Goal: Task Accomplishment & Management: Use online tool/utility

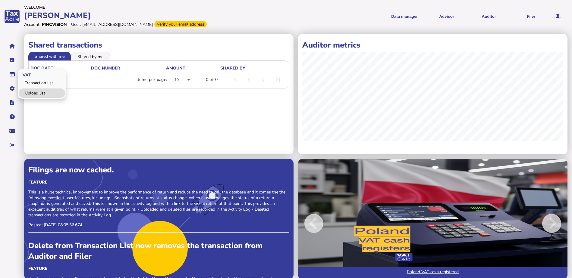
click at [38, 92] on link "Upload list" at bounding box center [42, 93] width 46 height 9
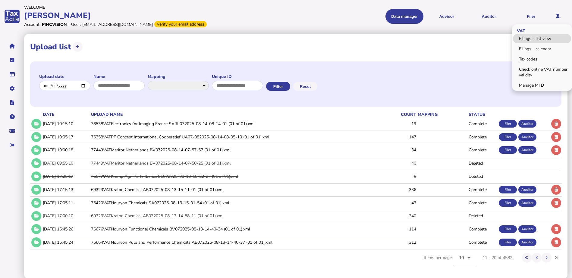
click at [537, 40] on link "Filings - list view" at bounding box center [542, 38] width 58 height 9
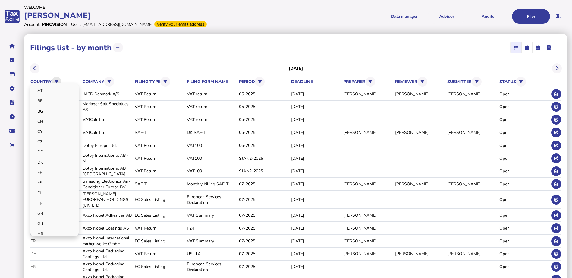
click at [58, 82] on icon at bounding box center [57, 82] width 4 height 4
click at [45, 203] on link "FR" at bounding box center [54, 203] width 46 height 9
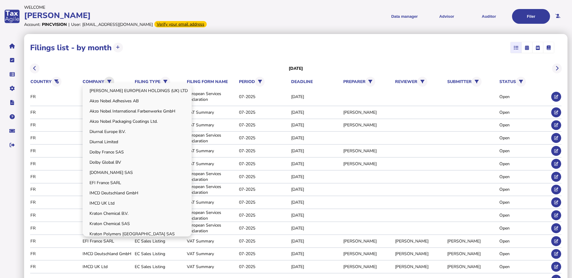
click at [107, 83] on button at bounding box center [109, 82] width 10 height 10
click at [104, 181] on link "EFI France SARL" at bounding box center [136, 182] width 107 height 9
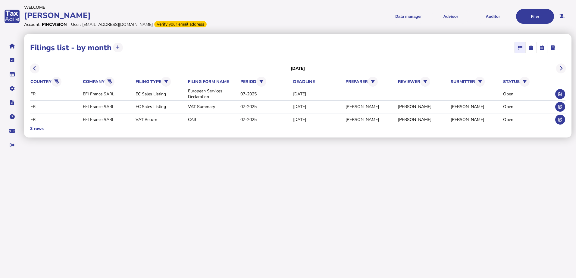
click at [133, 57] on div "**********" at bounding box center [298, 86] width 548 height 104
click at [559, 122] on icon at bounding box center [561, 120] width 4 height 4
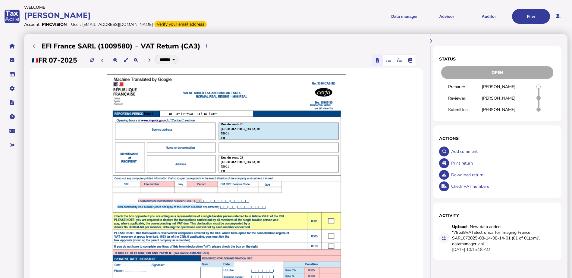
click at [398, 61] on icon "button" at bounding box center [399, 60] width 5 height 0
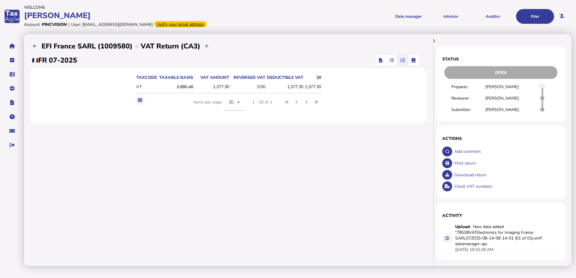
click at [384, 58] on span "button" at bounding box center [380, 60] width 9 height 11
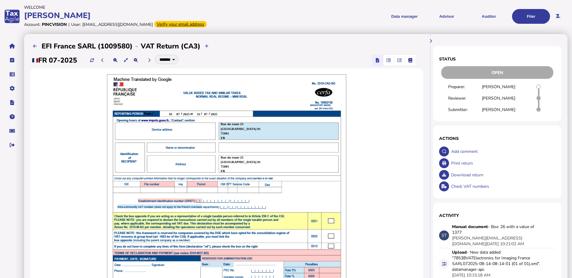
click at [454, 166] on div "Print return" at bounding box center [503, 164] width 106 height 12
click at [33, 90] on link "Upload list" at bounding box center [42, 93] width 46 height 9
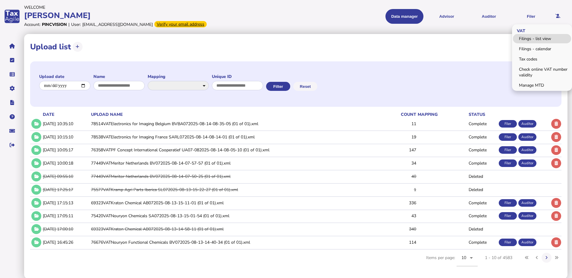
click at [530, 37] on link "Filings - list view" at bounding box center [542, 38] width 58 height 9
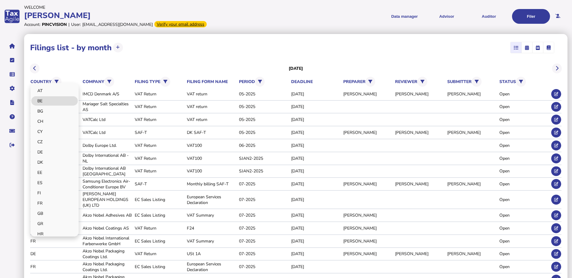
click at [45, 102] on link "BE" at bounding box center [54, 100] width 46 height 9
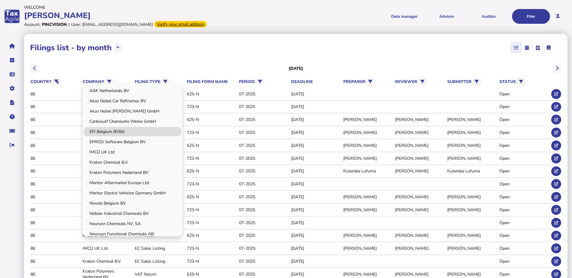
click at [109, 130] on link "EFI Belgium BVBA" at bounding box center [132, 131] width 98 height 9
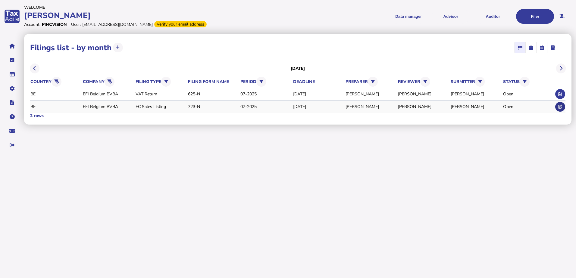
click at [559, 105] on icon at bounding box center [561, 107] width 4 height 4
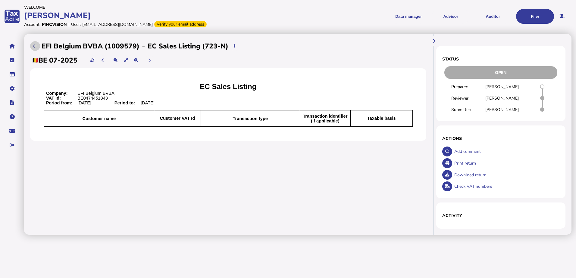
click at [37, 48] on icon at bounding box center [35, 46] width 4 height 4
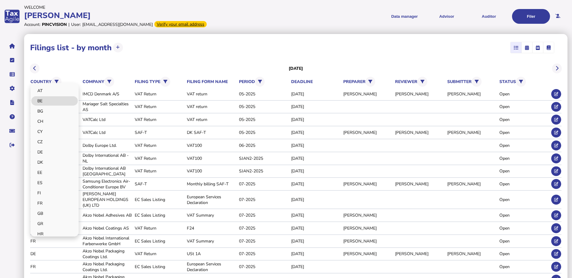
click at [44, 104] on link "BE" at bounding box center [54, 100] width 46 height 9
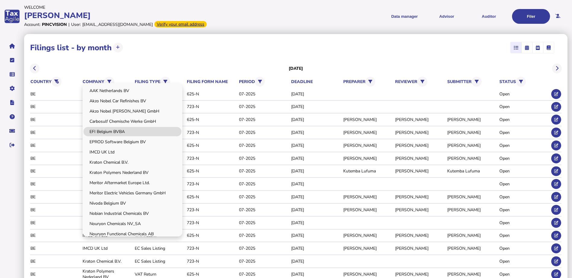
click at [114, 133] on link "EFI Belgium BVBA" at bounding box center [132, 131] width 98 height 9
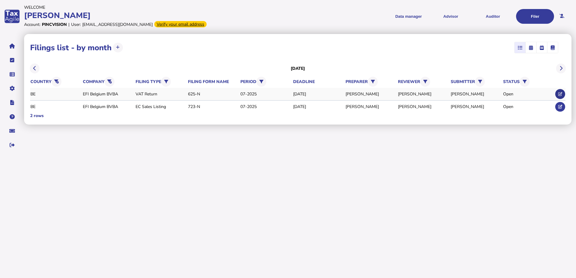
click at [563, 95] on button at bounding box center [560, 94] width 10 height 10
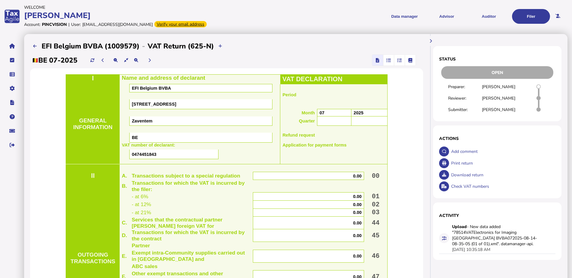
drag, startPoint x: 403, startPoint y: 61, endPoint x: 347, endPoint y: 79, distance: 59.7
click at [403, 61] on span "button" at bounding box center [400, 60] width 10 height 11
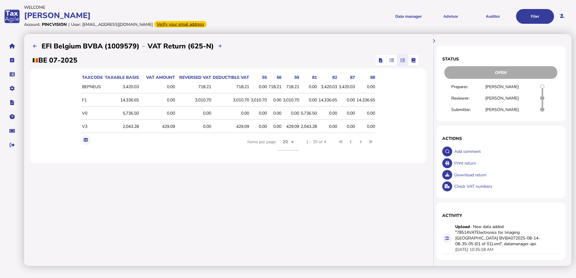
click at [381, 61] on icon "button" at bounding box center [380, 60] width 3 height 0
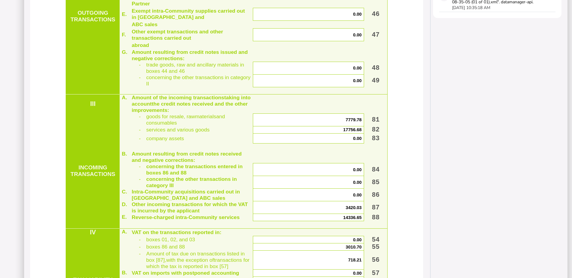
scroll to position [241, 0]
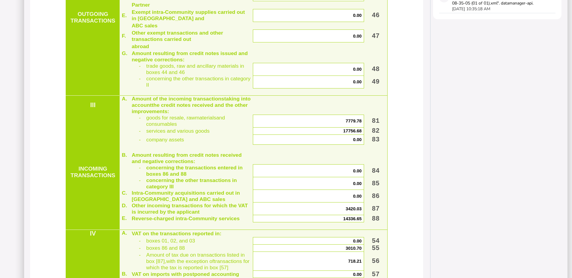
click at [354, 124] on span "7779.78" at bounding box center [354, 121] width 16 height 5
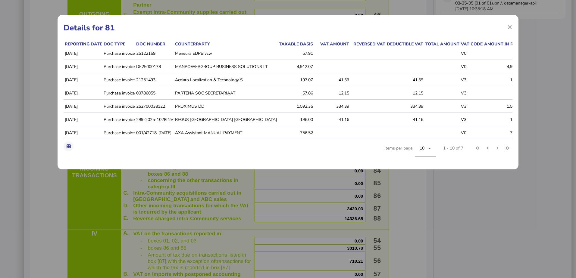
drag, startPoint x: 509, startPoint y: 28, endPoint x: 498, endPoint y: 36, distance: 14.2
click at [509, 28] on span "×" at bounding box center [510, 26] width 5 height 11
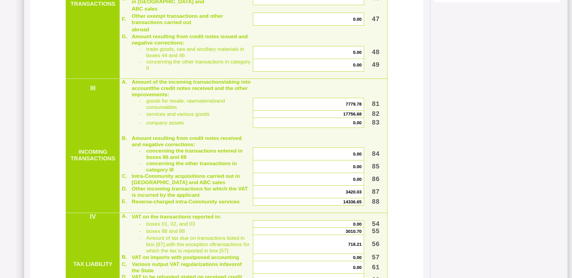
scroll to position [271, 0]
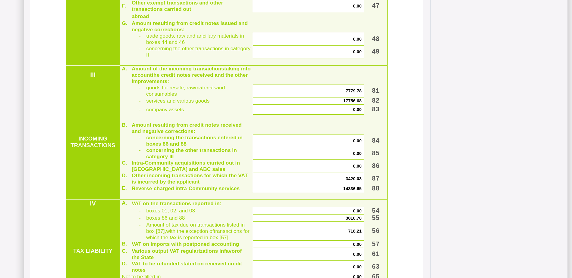
click at [346, 103] on span "17756.68" at bounding box center [352, 101] width 18 height 5
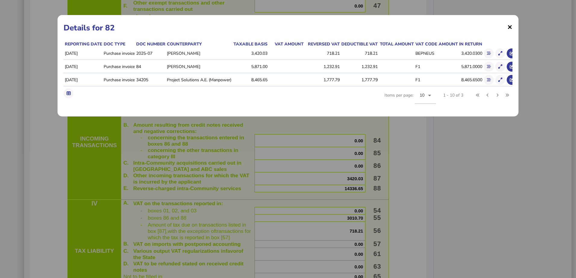
click at [509, 28] on span "×" at bounding box center [510, 26] width 5 height 11
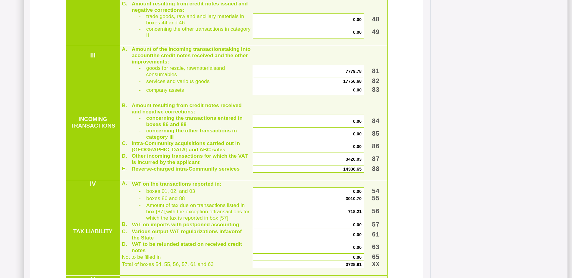
scroll to position [301, 0]
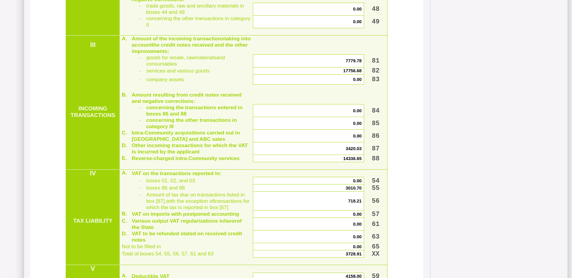
click at [353, 151] on span "3420.03" at bounding box center [354, 148] width 16 height 5
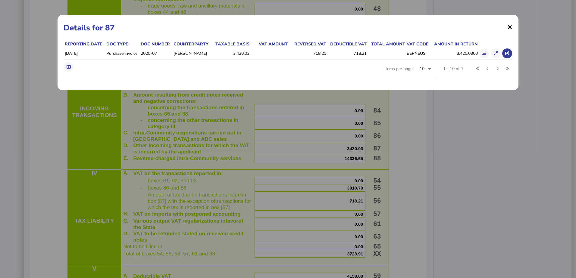
click at [510, 27] on span "×" at bounding box center [510, 26] width 5 height 11
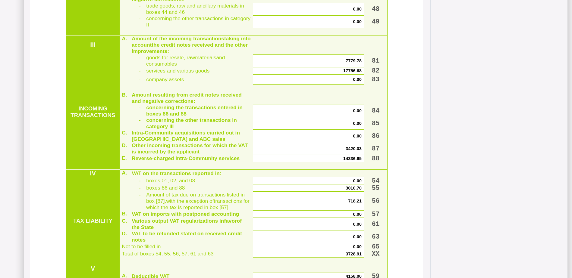
click at [346, 161] on span "14336.65" at bounding box center [352, 158] width 18 height 5
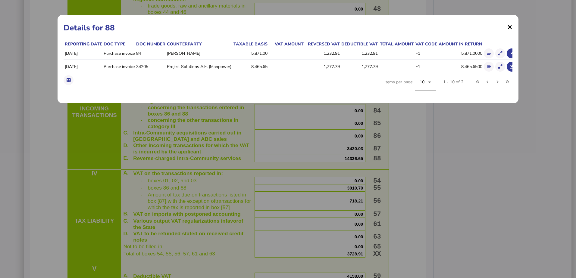
click at [511, 29] on span "×" at bounding box center [510, 26] width 5 height 11
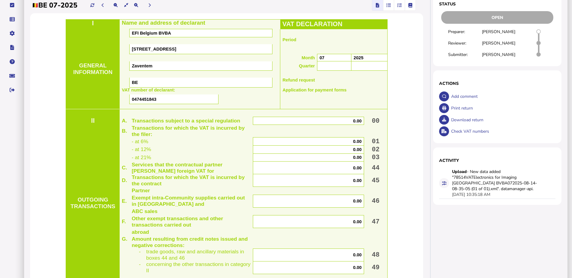
scroll to position [0, 0]
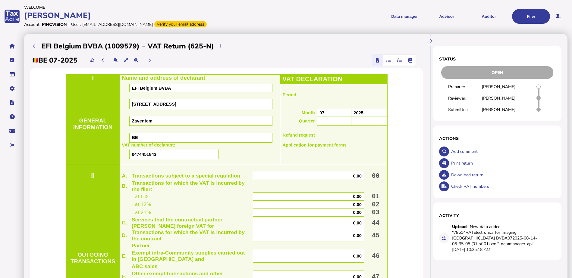
click at [465, 164] on div "Print return" at bounding box center [503, 164] width 106 height 12
